Goal: Task Accomplishment & Management: Manage account settings

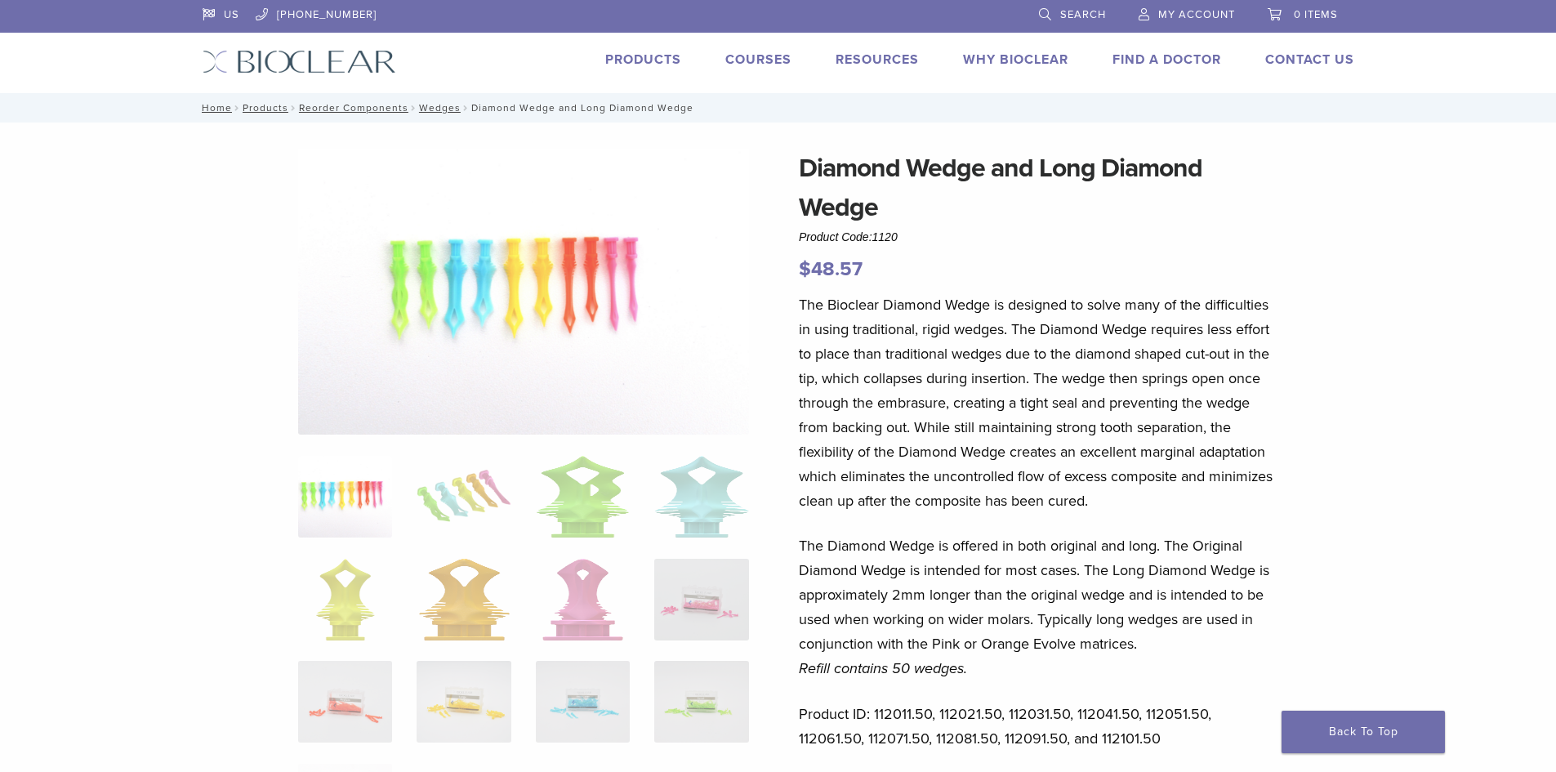
click at [1171, 11] on span "My Account" at bounding box center [1196, 14] width 77 height 13
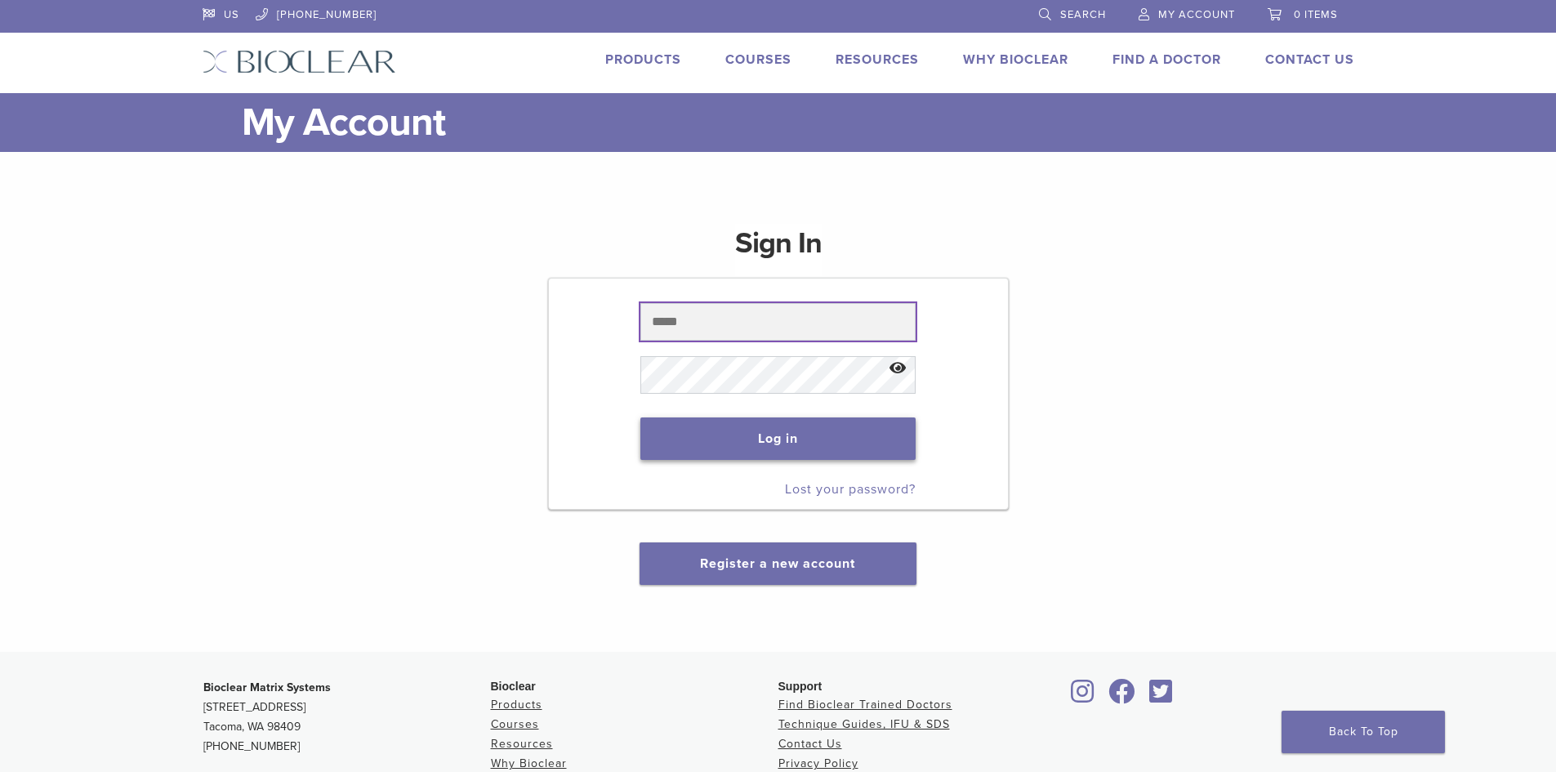
type input "**********"
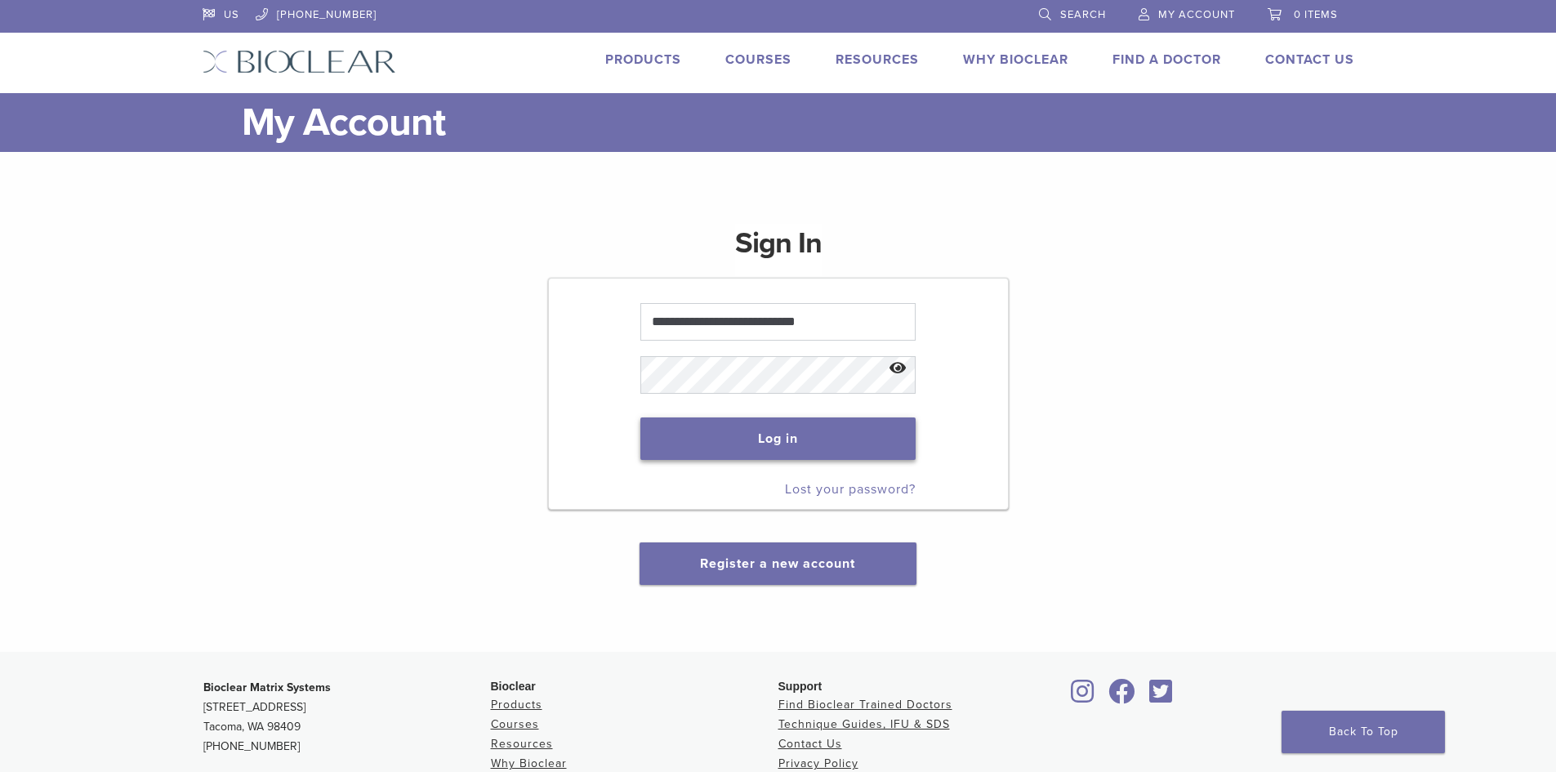
click at [786, 435] on button "Log in" at bounding box center [777, 438] width 275 height 42
